Goal: Information Seeking & Learning: Understand process/instructions

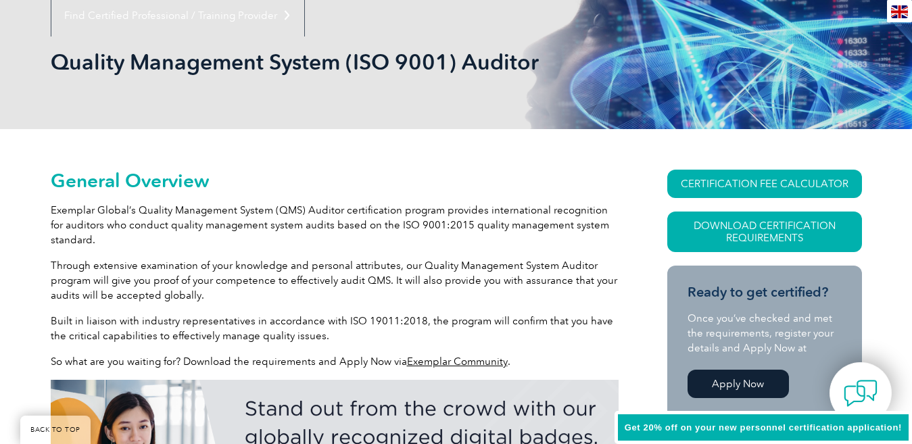
scroll to position [203, 0]
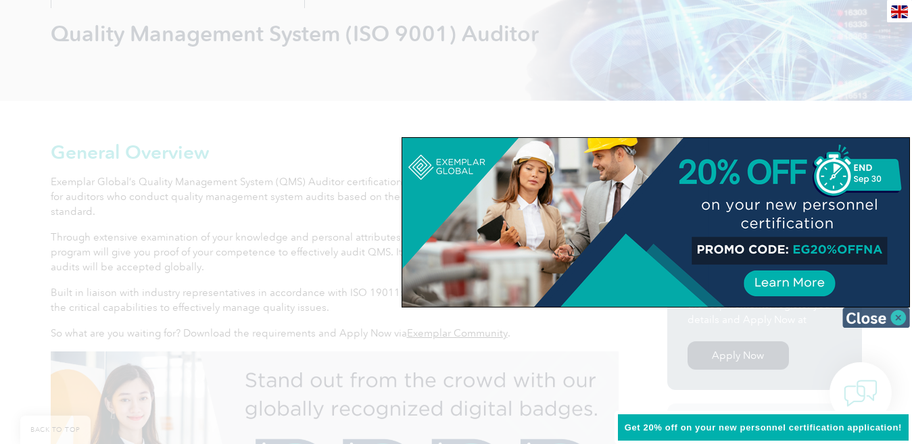
click at [893, 318] on img at bounding box center [876, 318] width 68 height 20
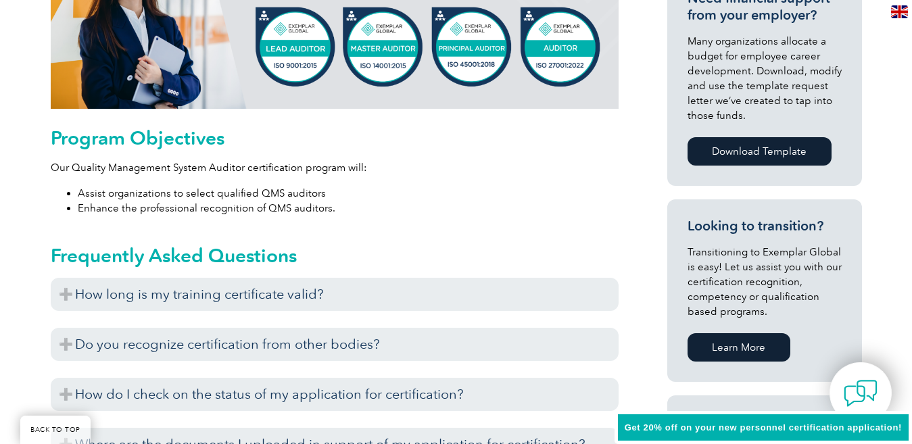
scroll to position [676, 0]
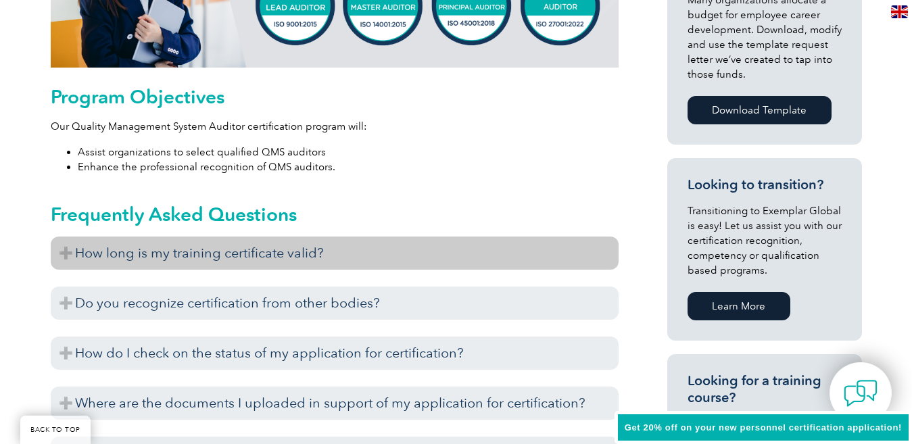
click at [258, 253] on h3 "How long is my training certificate valid?" at bounding box center [335, 253] width 568 height 33
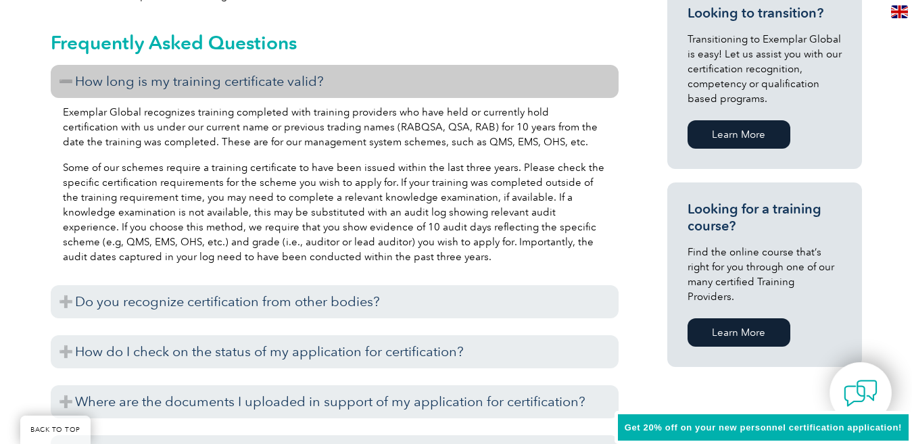
scroll to position [879, 0]
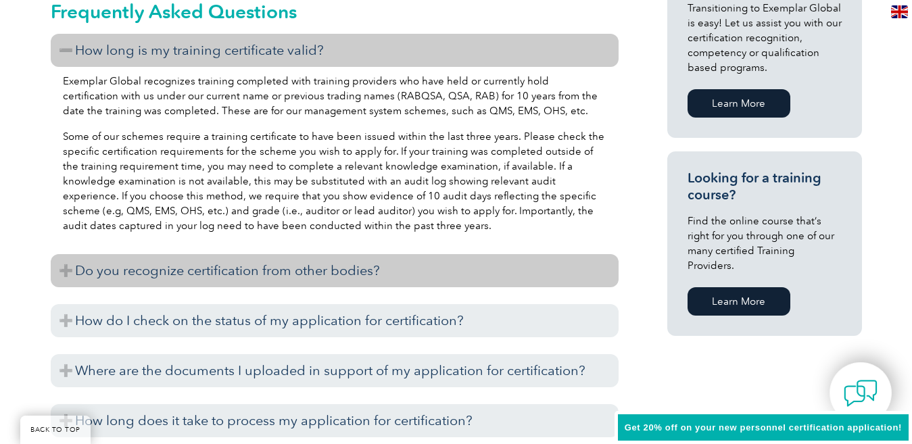
click at [364, 272] on h3 "Do you recognize certification from other bodies?" at bounding box center [335, 270] width 568 height 33
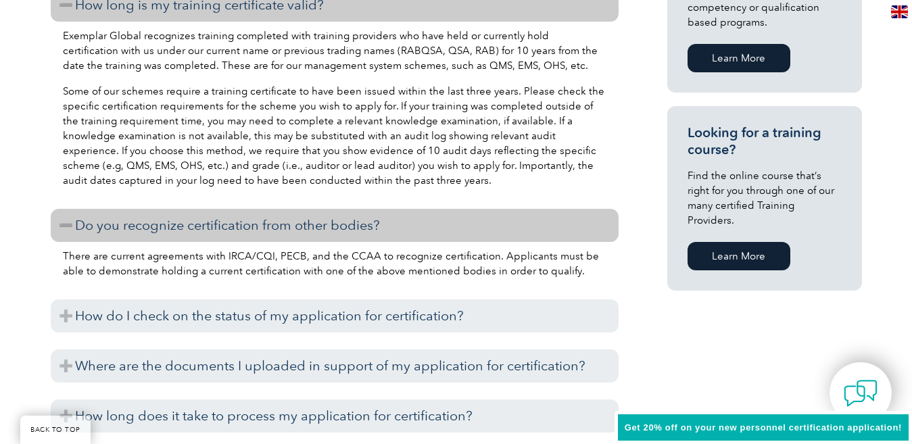
scroll to position [947, 0]
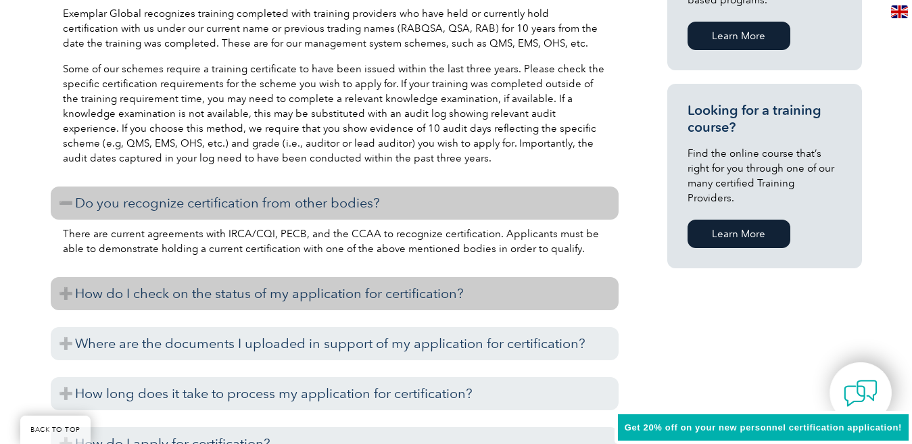
click at [243, 296] on h3 "How do I check on the status of my application for certification?" at bounding box center [335, 293] width 568 height 33
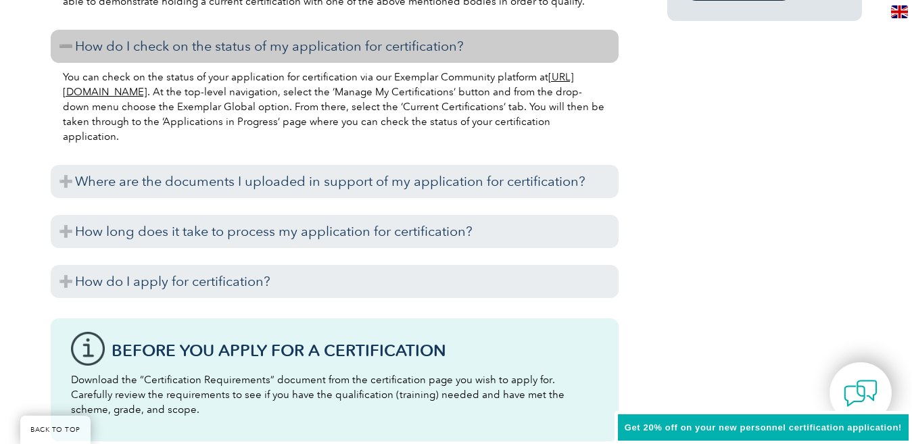
scroll to position [1217, 0]
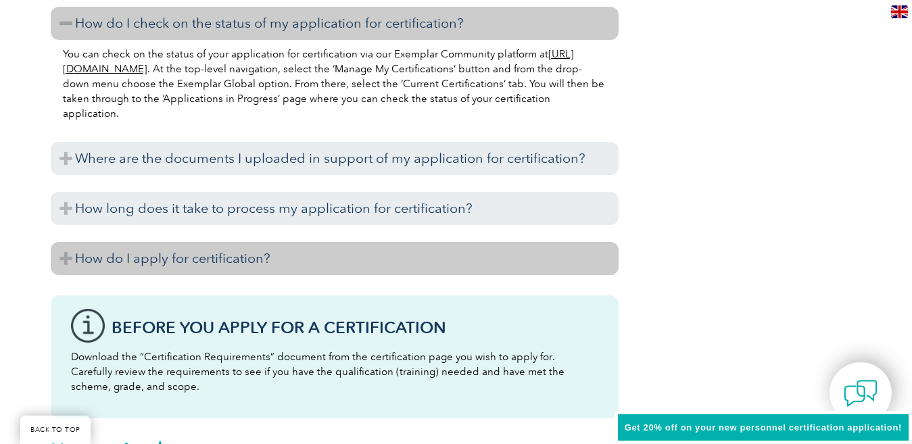
click at [254, 258] on h3 "How do I apply for certification?" at bounding box center [335, 258] width 568 height 33
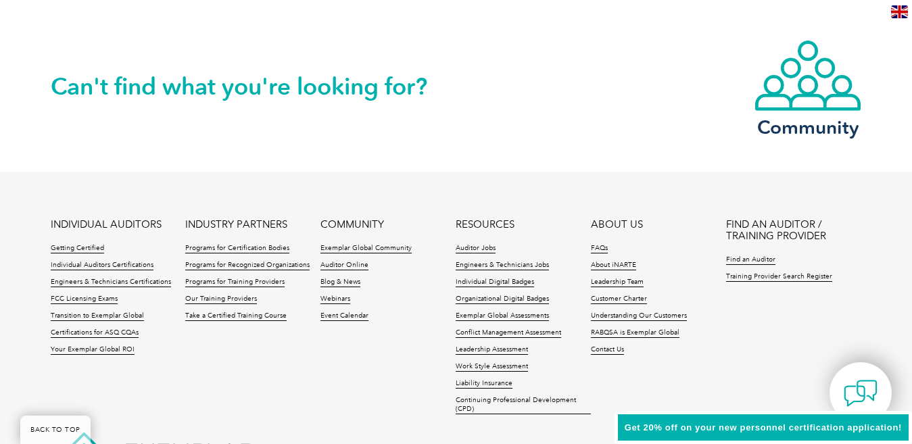
scroll to position [2907, 0]
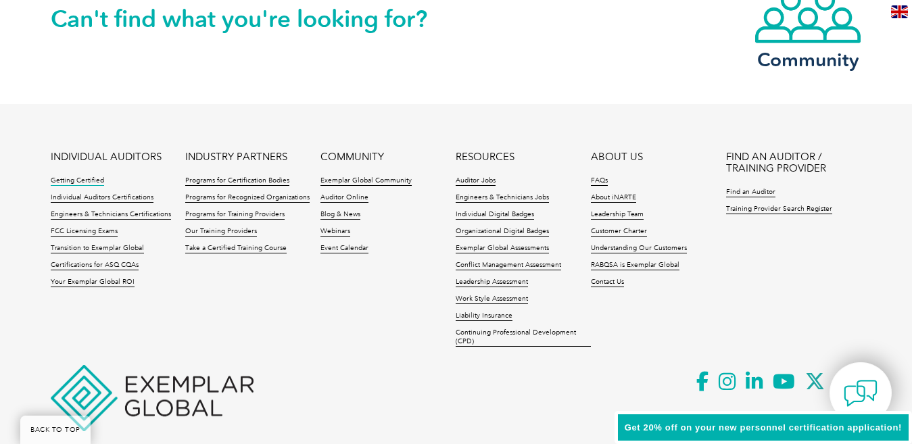
click at [81, 181] on link "Getting Certified" at bounding box center [77, 180] width 53 height 9
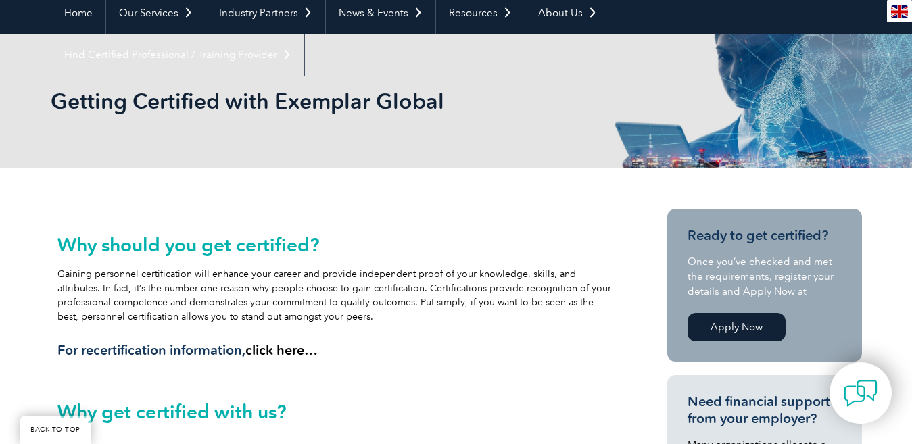
scroll to position [68, 0]
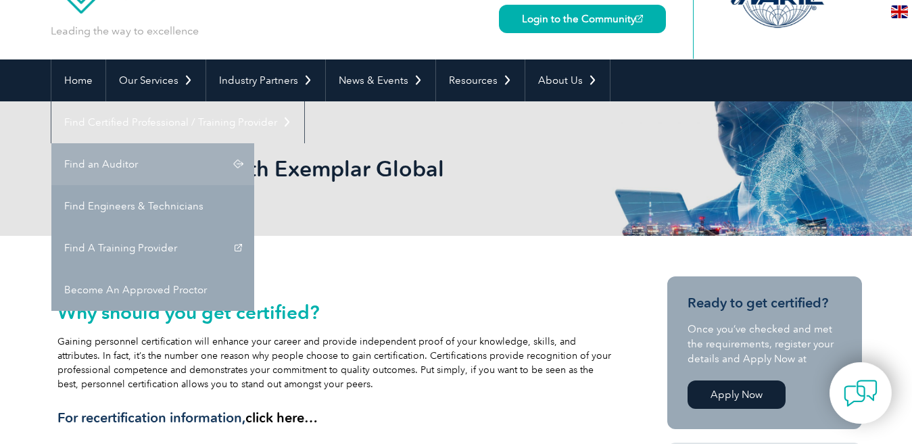
click at [254, 143] on link "Find an Auditor" at bounding box center [152, 164] width 203 height 42
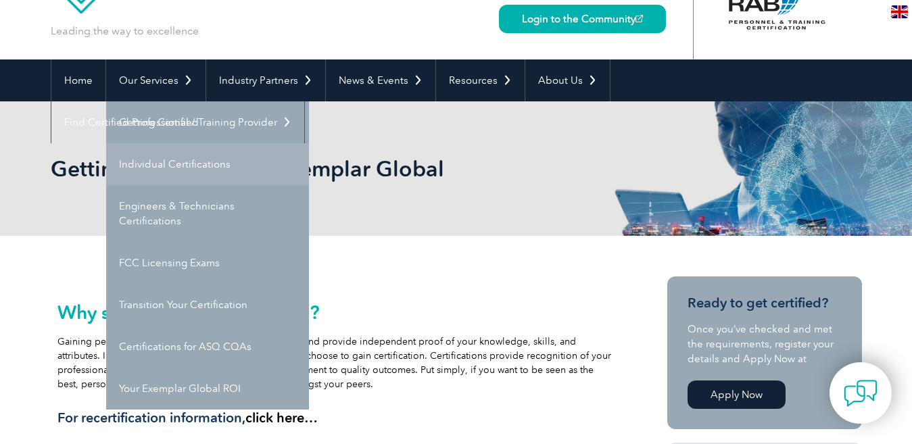
click at [173, 161] on link "Individual Certifications" at bounding box center [207, 164] width 203 height 42
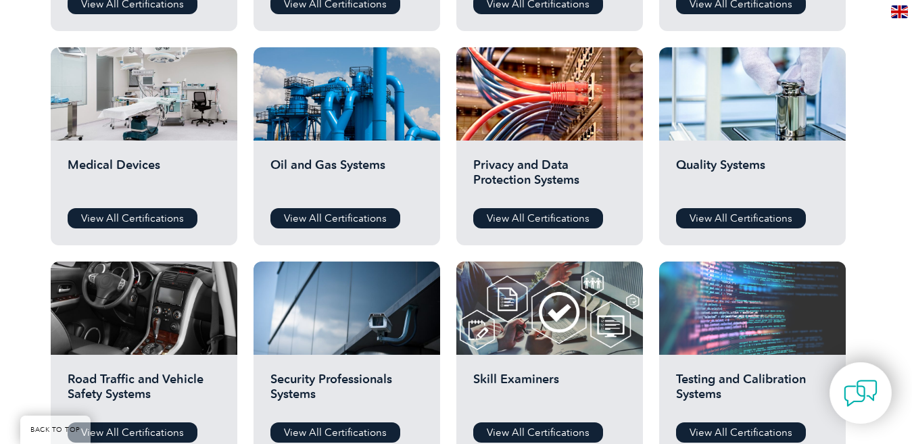
scroll to position [879, 0]
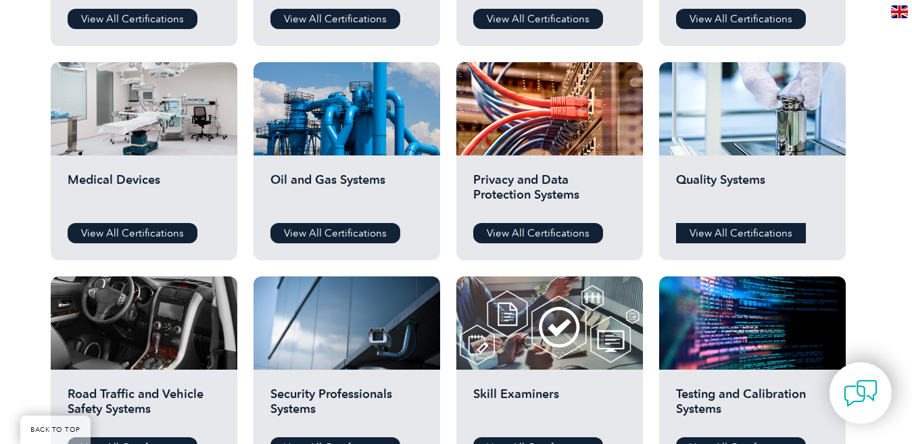
click at [713, 231] on link "View All Certifications" at bounding box center [741, 233] width 130 height 20
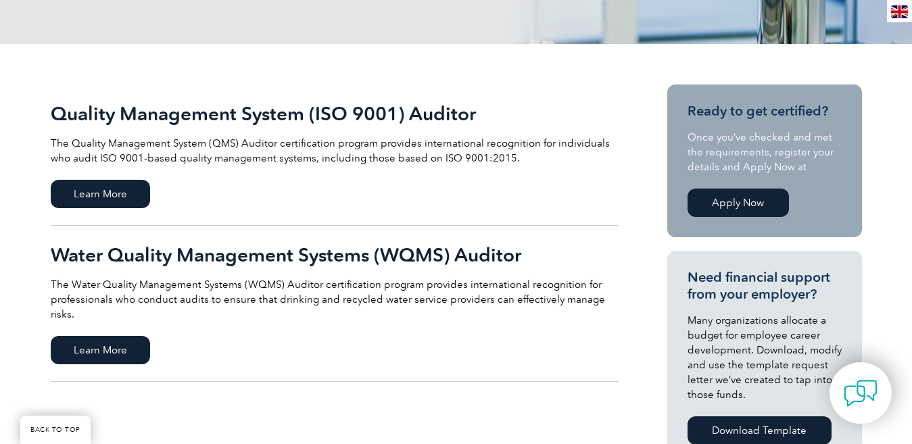
scroll to position [135, 0]
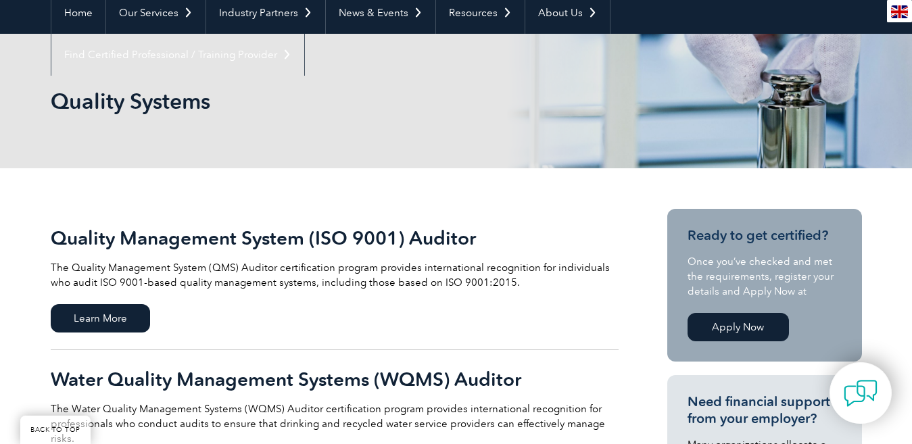
click at [713, 324] on link "Apply Now" at bounding box center [738, 327] width 101 height 28
